Goal: Task Accomplishment & Management: Use online tool/utility

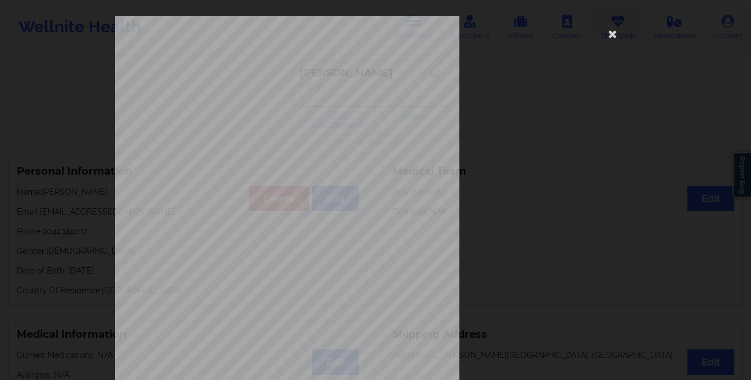
click at [608, 31] on icon at bounding box center [613, 33] width 19 height 19
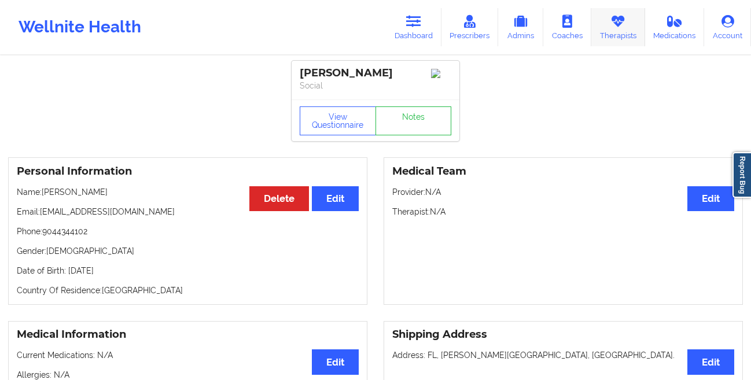
click at [618, 28] on link "Therapists" at bounding box center [619, 27] width 54 height 38
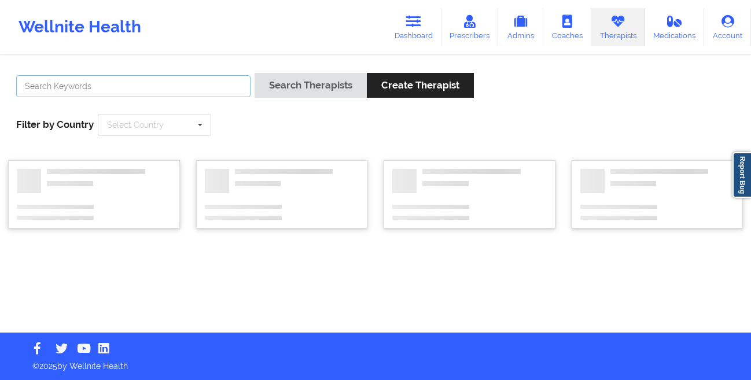
click at [190, 87] on input "text" at bounding box center [133, 86] width 234 height 22
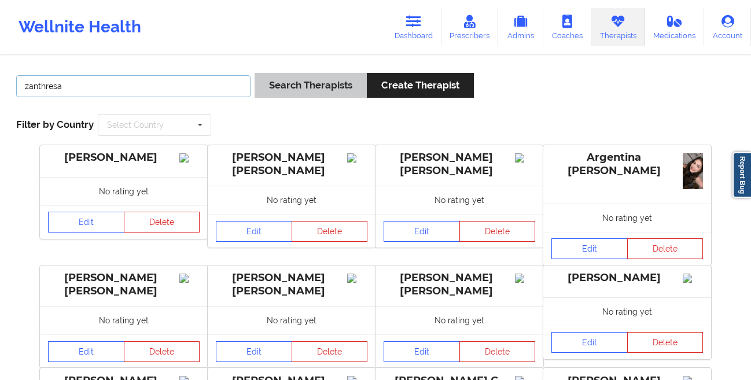
type input "zanthresa"
click at [304, 85] on button "Search Therapists" at bounding box center [311, 85] width 112 height 25
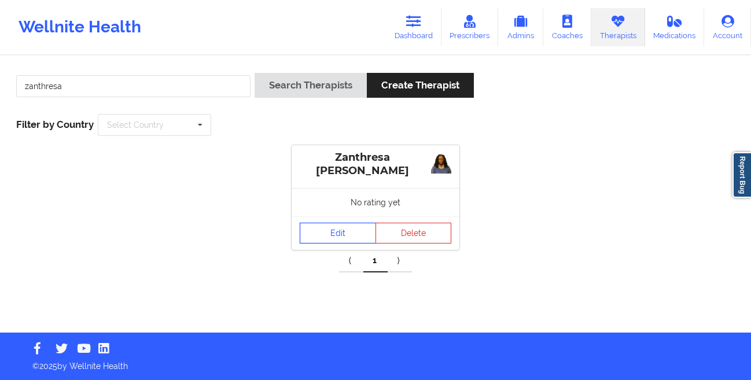
click at [325, 231] on link "Edit" at bounding box center [338, 233] width 76 height 21
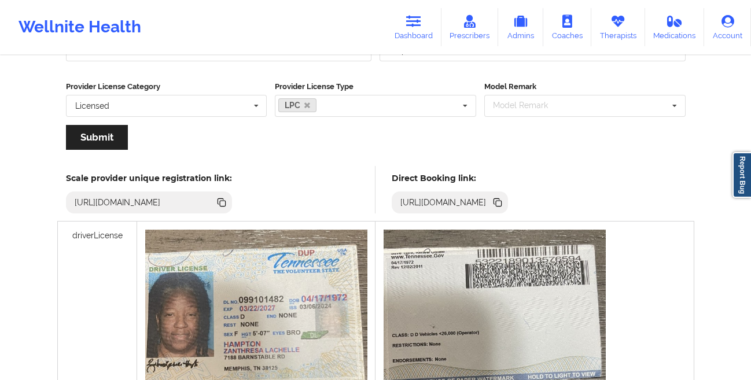
scroll to position [288, 0]
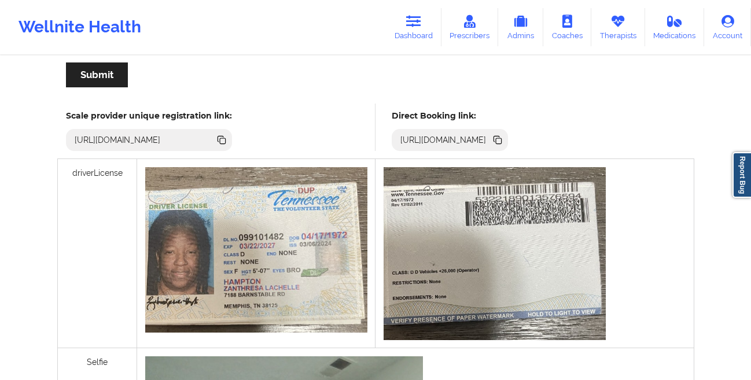
click at [502, 142] on icon at bounding box center [499, 141] width 6 height 6
click at [413, 30] on link "Dashboard" at bounding box center [414, 27] width 56 height 38
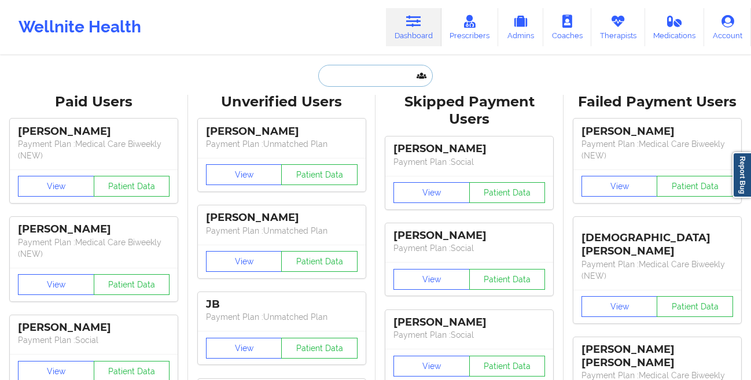
click at [335, 78] on input "text" at bounding box center [375, 76] width 115 height 22
paste input "[PERSON_NAME]"
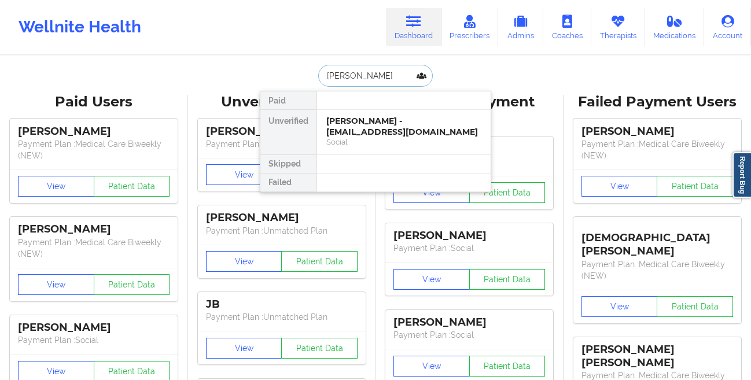
type input "[PERSON_NAME]"
click at [336, 130] on div "Thomas Kynor - [DOMAIN_NAME][EMAIL_ADDRESS][DOMAIN_NAME]" at bounding box center [403, 126] width 155 height 21
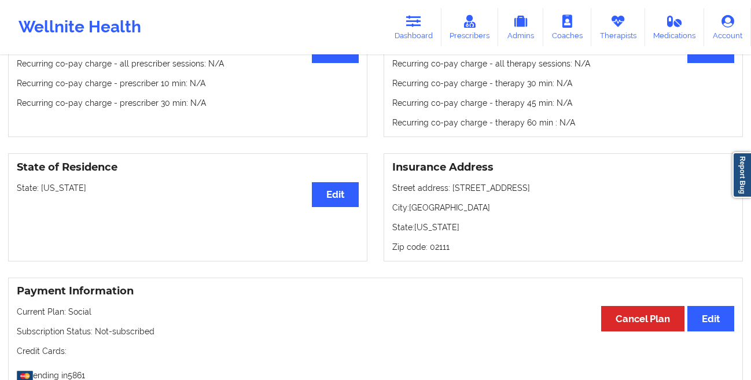
scroll to position [396, 0]
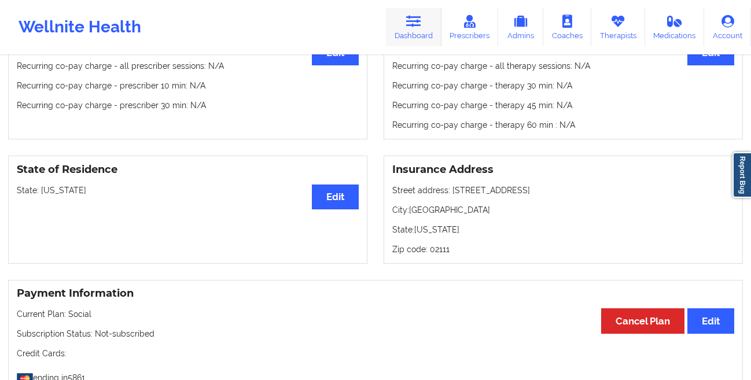
click at [410, 36] on link "Dashboard" at bounding box center [414, 27] width 56 height 38
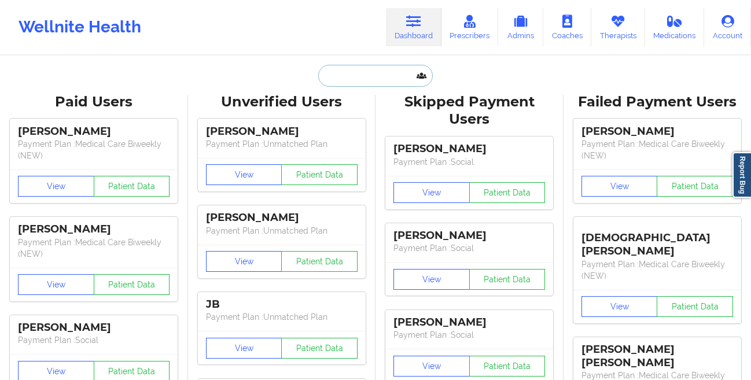
click at [347, 80] on input "text" at bounding box center [375, 76] width 115 height 22
paste input "[PERSON_NAME]"
type input "[PERSON_NAME]"
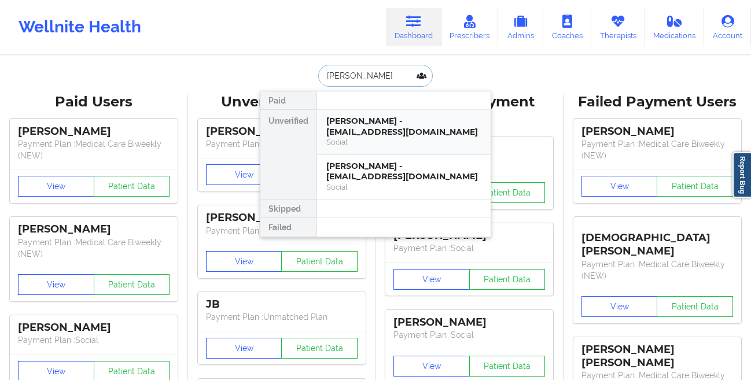
click at [350, 123] on div "[PERSON_NAME] - [EMAIL_ADDRESS][DOMAIN_NAME]" at bounding box center [403, 126] width 155 height 21
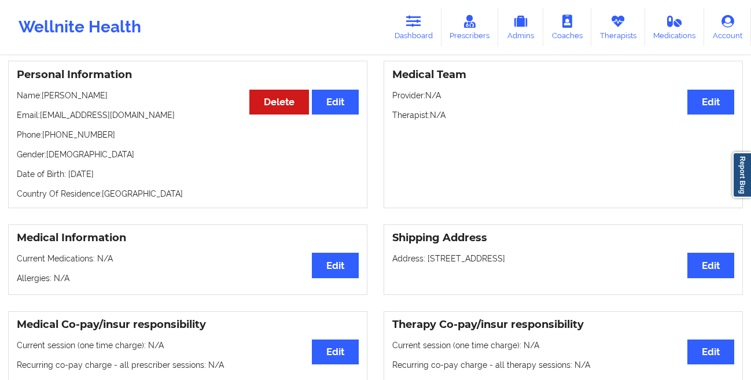
scroll to position [286, 0]
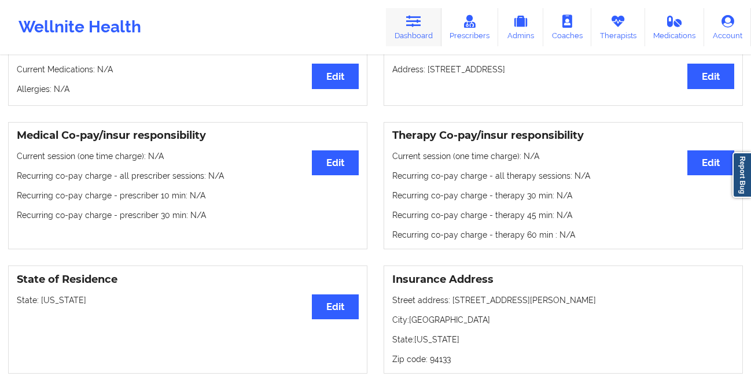
click at [403, 24] on link "Dashboard" at bounding box center [414, 27] width 56 height 38
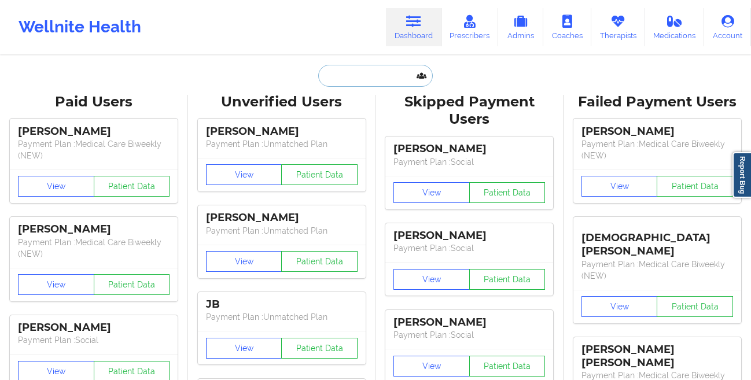
click at [358, 75] on input "text" at bounding box center [375, 76] width 115 height 22
paste input "[PERSON_NAME]"
type input "[PERSON_NAME]"
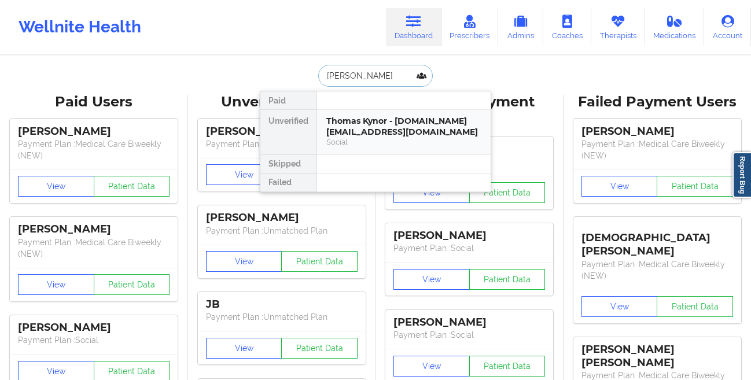
click at [327, 123] on div "Thomas Kynor - [DOMAIN_NAME][EMAIL_ADDRESS][DOMAIN_NAME]" at bounding box center [403, 126] width 155 height 21
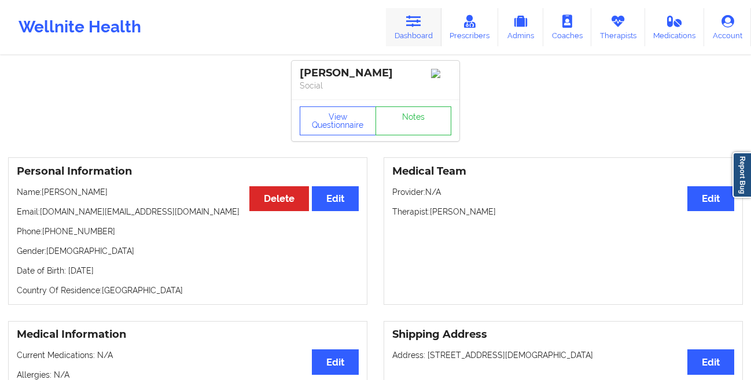
click at [412, 24] on icon at bounding box center [413, 21] width 15 height 13
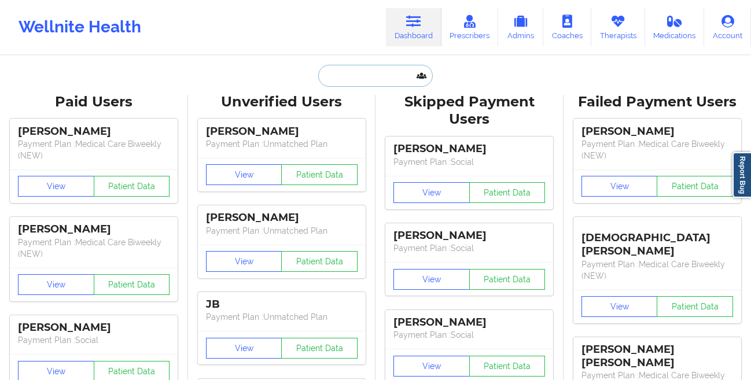
click at [385, 80] on input "text" at bounding box center [375, 76] width 115 height 22
paste input "[PERSON_NAME] [PERSON_NAME]"
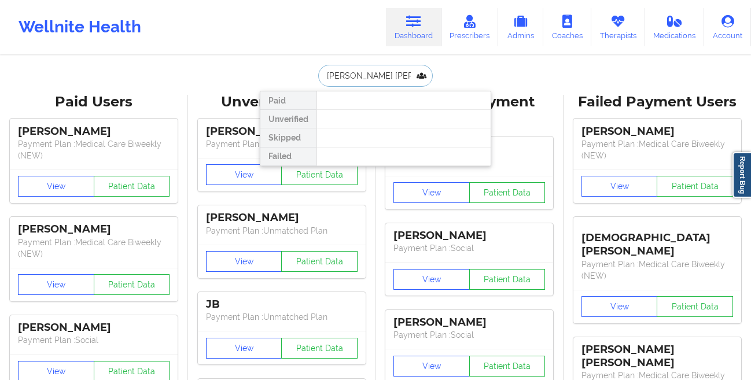
paste input "[EMAIL_ADDRESS][DOMAIN_NAME]"
type input "[EMAIL_ADDRESS][DOMAIN_NAME]"
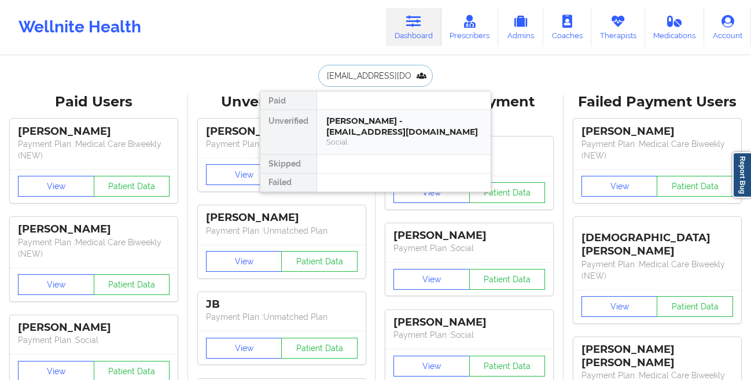
click at [380, 122] on div "[PERSON_NAME] - [EMAIL_ADDRESS][DOMAIN_NAME]" at bounding box center [403, 126] width 155 height 21
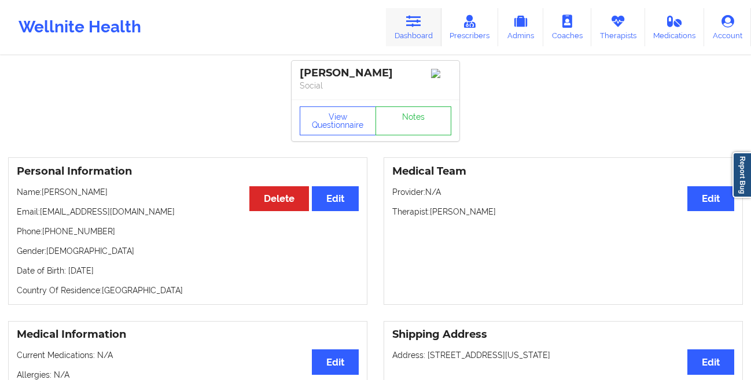
click at [417, 27] on icon at bounding box center [413, 21] width 15 height 13
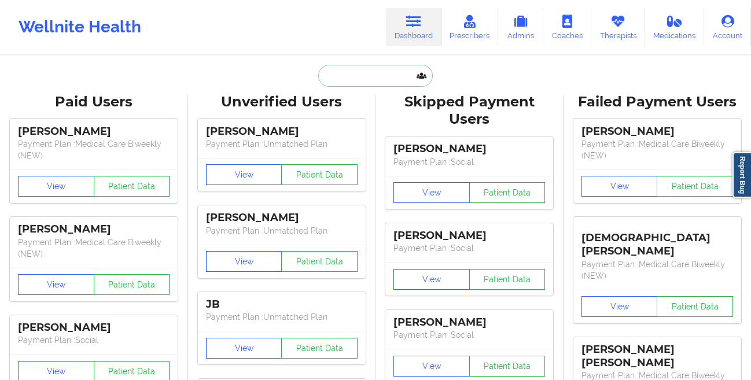
click at [356, 69] on input "text" at bounding box center [375, 76] width 115 height 22
paste input "[PERSON_NAME]"
type input "[PERSON_NAME]"
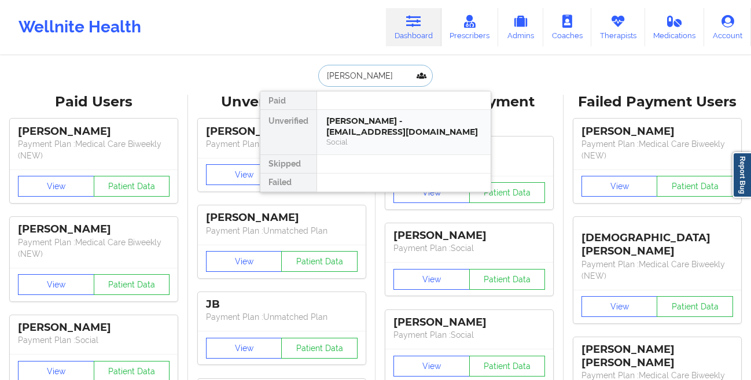
click at [391, 123] on div "[PERSON_NAME] - [EMAIL_ADDRESS][DOMAIN_NAME]" at bounding box center [403, 126] width 155 height 21
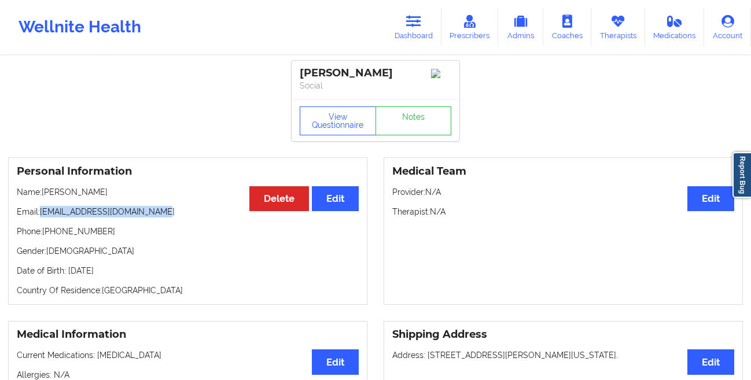
drag, startPoint x: 163, startPoint y: 217, endPoint x: 43, endPoint y: 217, distance: 119.8
click at [43, 217] on p "Email: [EMAIL_ADDRESS][DOMAIN_NAME]" at bounding box center [188, 212] width 342 height 12
copy p "[EMAIL_ADDRESS][DOMAIN_NAME]"
click at [416, 26] on icon at bounding box center [413, 21] width 15 height 13
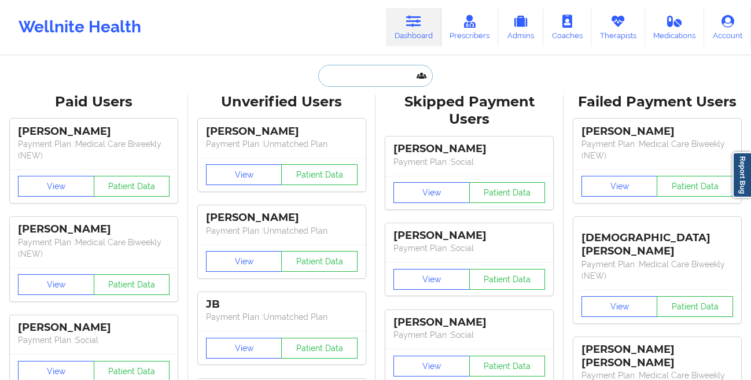
click at [348, 82] on input "text" at bounding box center [375, 76] width 115 height 22
paste input "[PERSON_NAME]"
type input "[PERSON_NAME]"
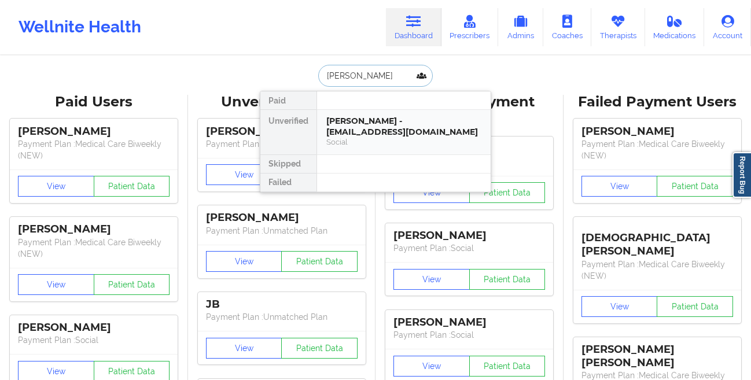
click at [325, 127] on div "[PERSON_NAME] - [EMAIL_ADDRESS][DOMAIN_NAME] Social" at bounding box center [404, 132] width 174 height 45
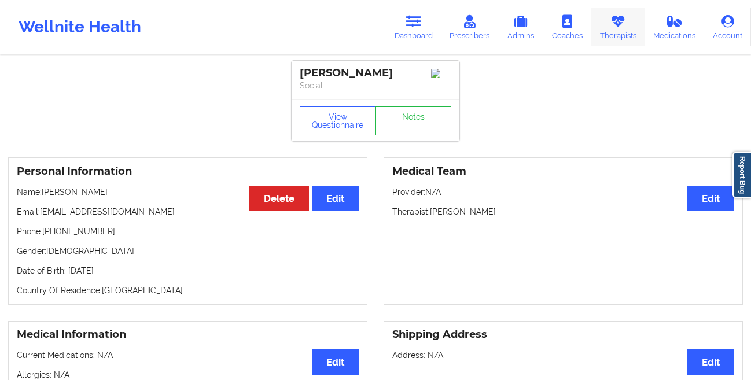
click at [613, 31] on link "Therapists" at bounding box center [619, 27] width 54 height 38
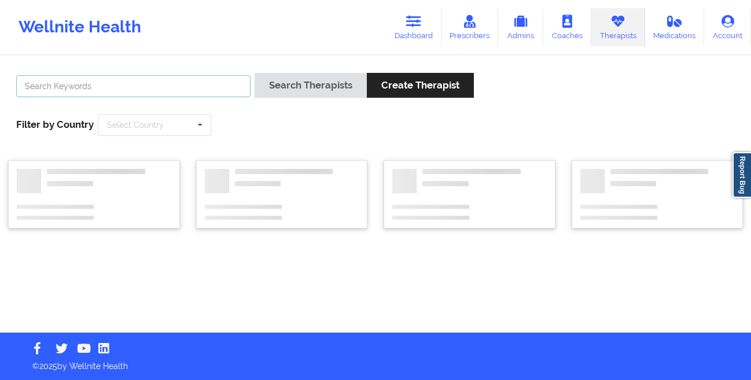
click at [81, 86] on input "text" at bounding box center [133, 86] width 234 height 22
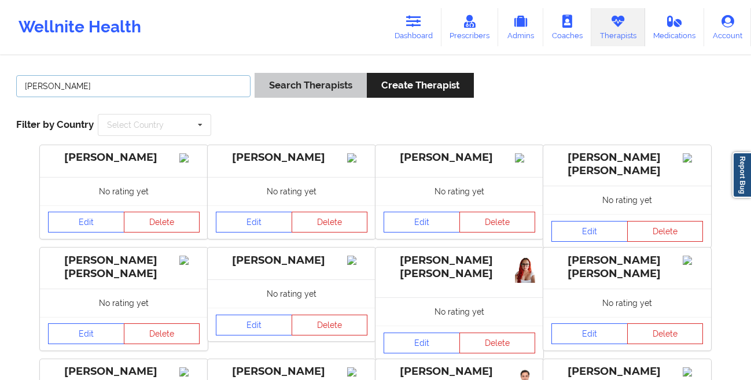
type input "[PERSON_NAME]"
click at [278, 89] on button "Search Therapists" at bounding box center [311, 85] width 112 height 25
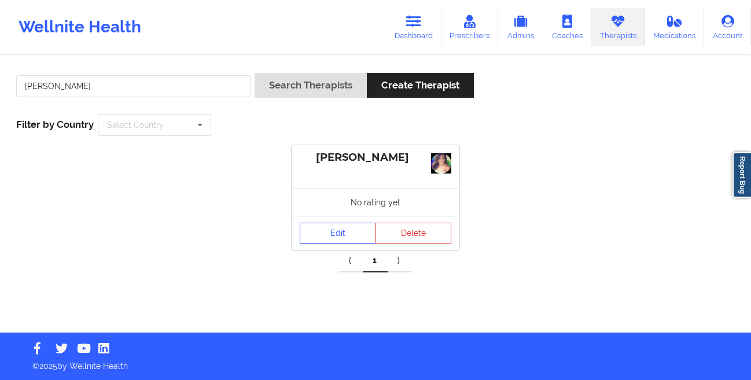
click at [319, 237] on link "Edit" at bounding box center [338, 233] width 76 height 21
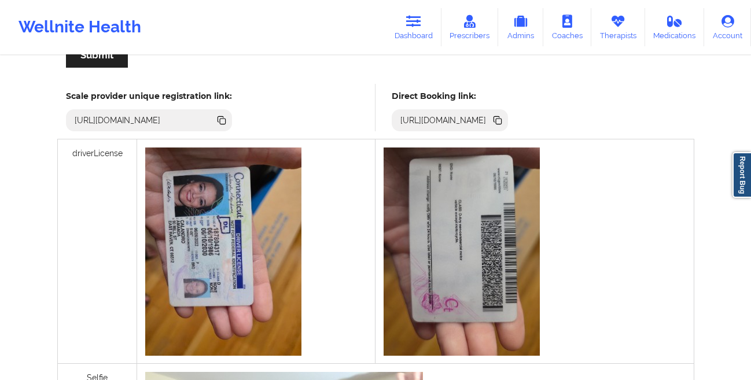
scroll to position [219, 0]
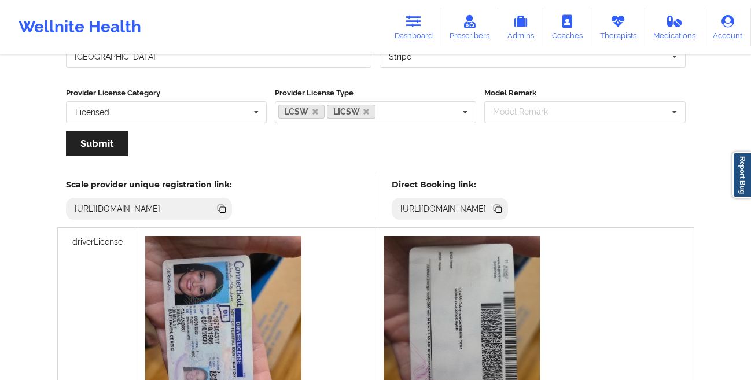
click at [502, 209] on icon at bounding box center [499, 210] width 6 height 6
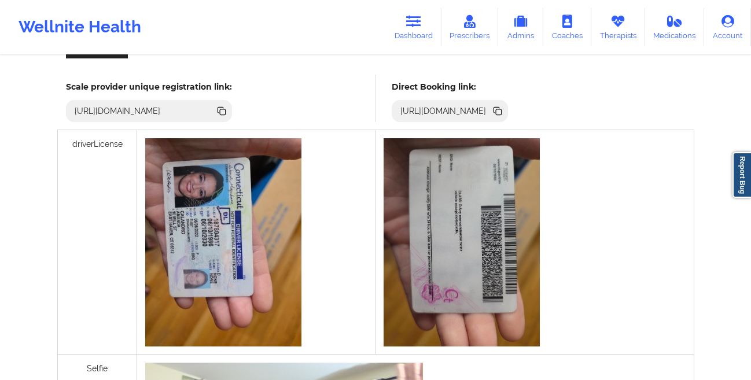
scroll to position [319, 0]
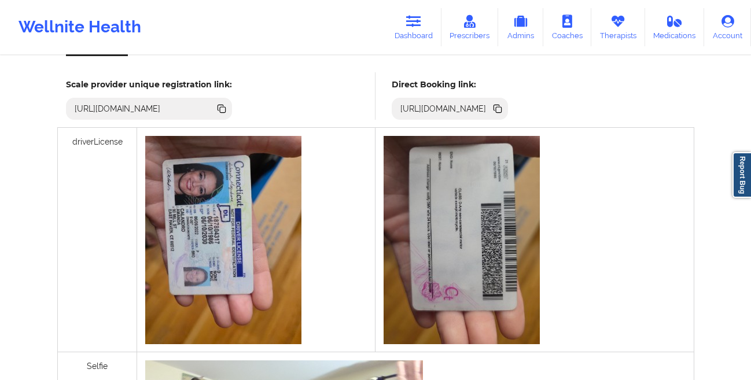
click at [502, 111] on icon at bounding box center [499, 110] width 6 height 6
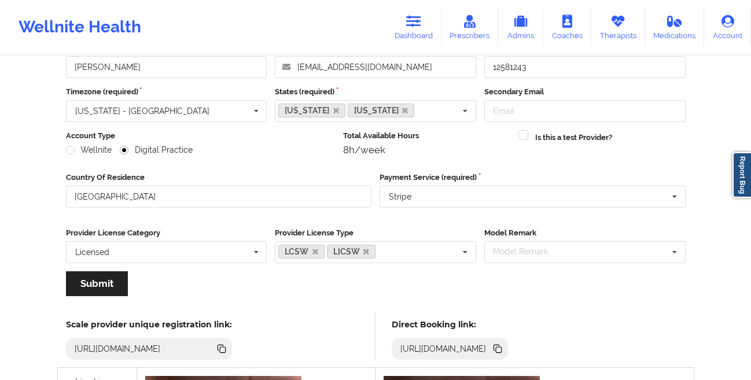
scroll to position [0, 0]
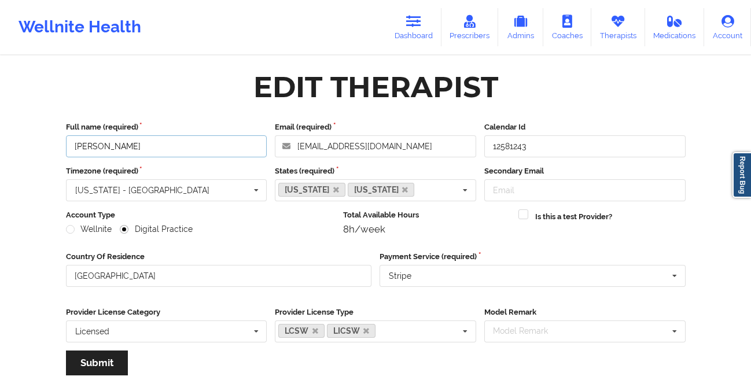
drag, startPoint x: 166, startPoint y: 147, endPoint x: 49, endPoint y: 133, distance: 117.8
click at [421, 24] on icon at bounding box center [413, 21] width 15 height 13
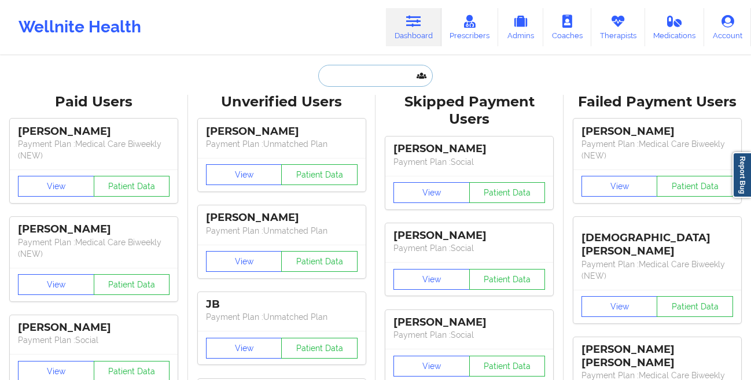
click at [336, 70] on input "text" at bounding box center [375, 76] width 115 height 22
paste input "[PERSON_NAME]"
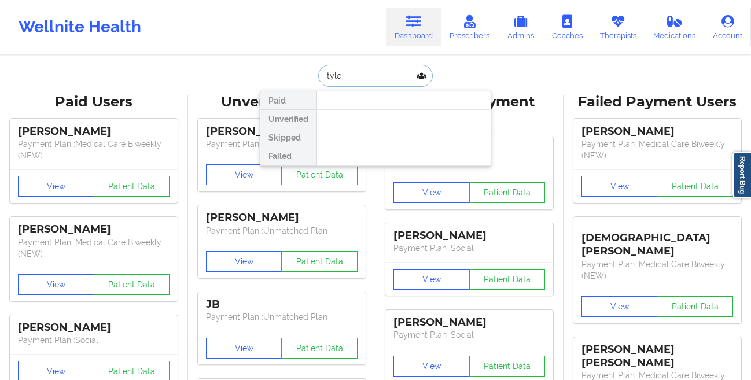
type input "[PERSON_NAME]"
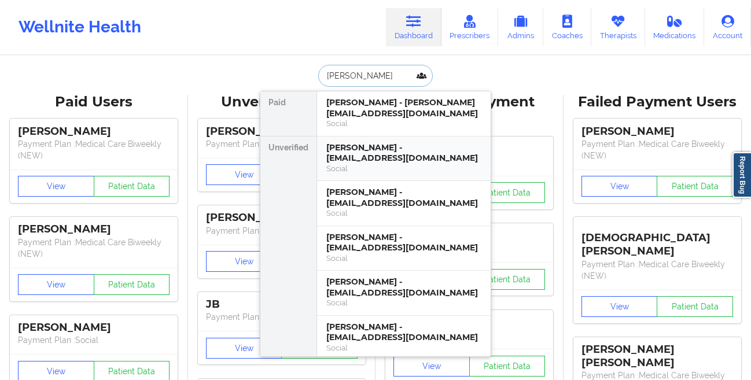
click at [347, 148] on div "[PERSON_NAME] - [EMAIL_ADDRESS][DOMAIN_NAME]" at bounding box center [403, 152] width 155 height 21
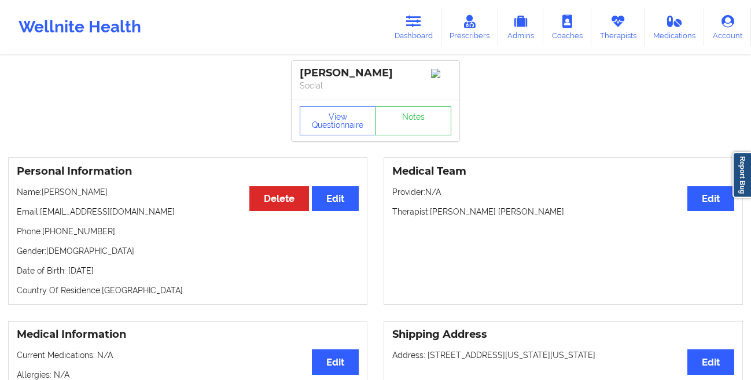
click at [417, 20] on icon at bounding box center [413, 21] width 15 height 13
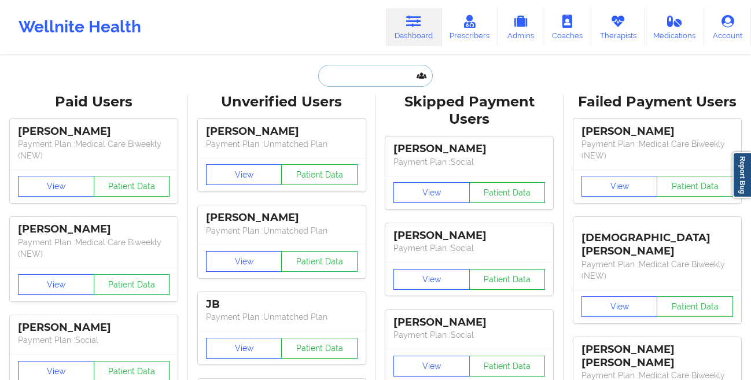
click at [335, 68] on input "text" at bounding box center [375, 76] width 115 height 22
paste input "[PERSON_NAME]"
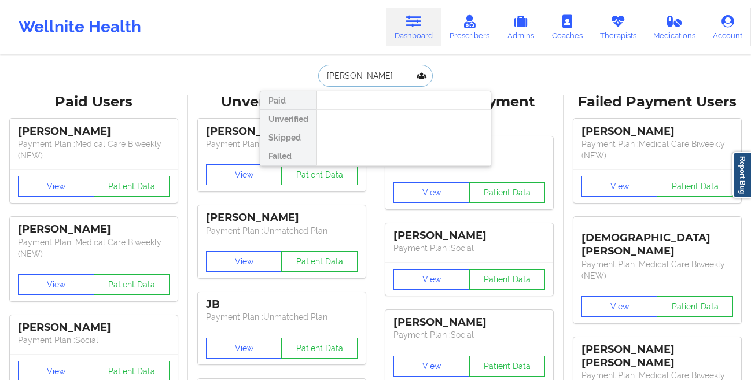
type input "[PERSON_NAME]"
drag, startPoint x: 387, startPoint y: 71, endPoint x: 305, endPoint y: 74, distance: 81.6
click at [305, 74] on div "[PERSON_NAME] Paid Unverified Skipped Failed" at bounding box center [376, 76] width 232 height 22
